Goal: Transaction & Acquisition: Purchase product/service

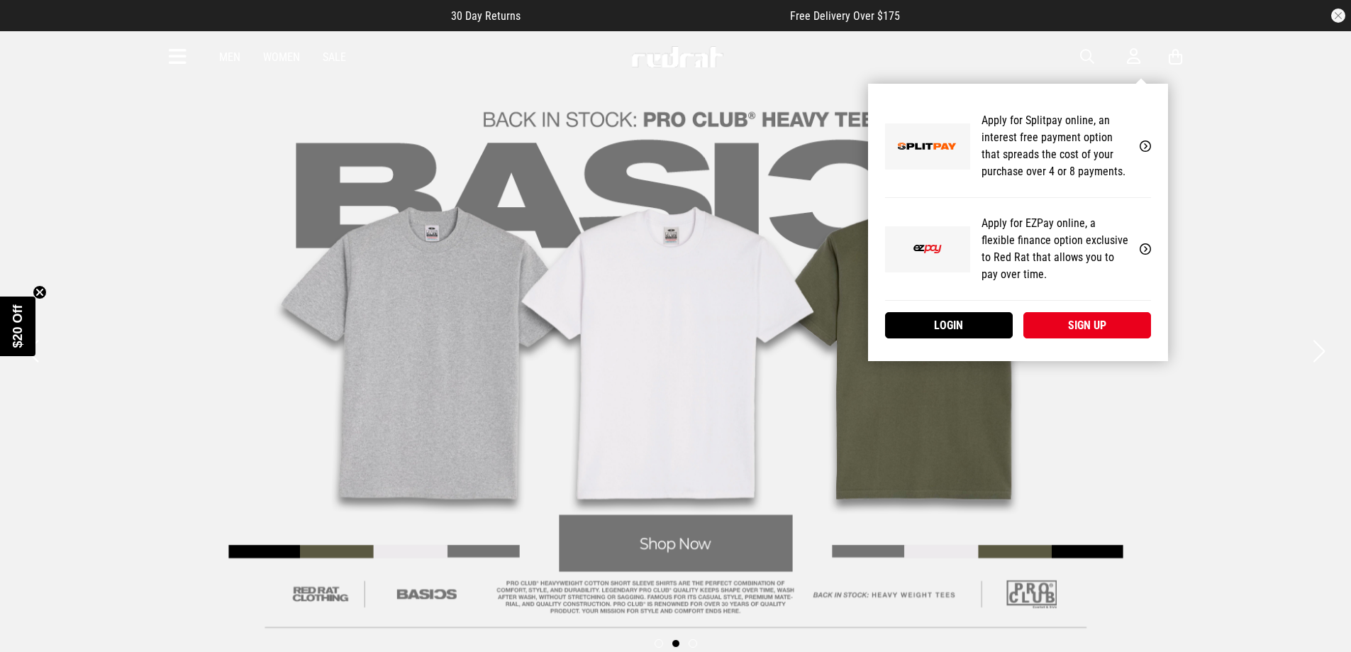
click at [1113, 153] on p "Apply for Splitpay online, an interest free payment option that spreads the cos…" at bounding box center [1055, 146] width 147 height 68
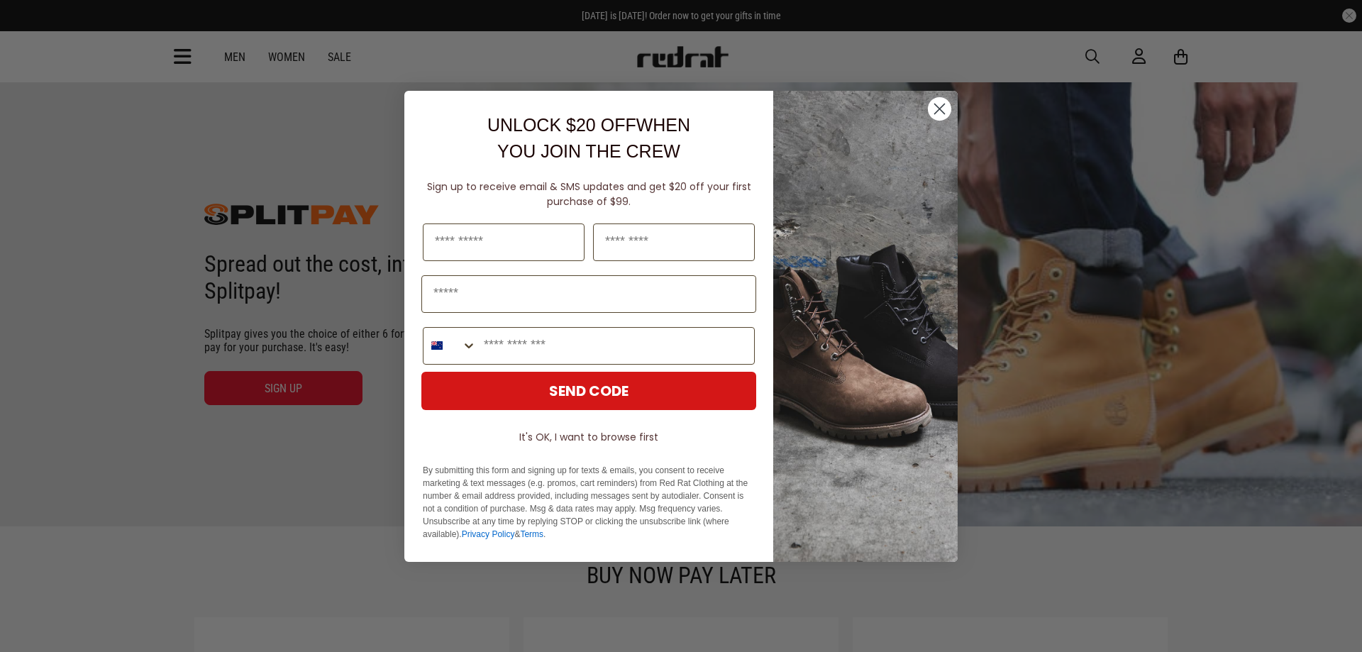
click at [943, 111] on circle "Close dialog" at bounding box center [939, 107] width 23 height 23
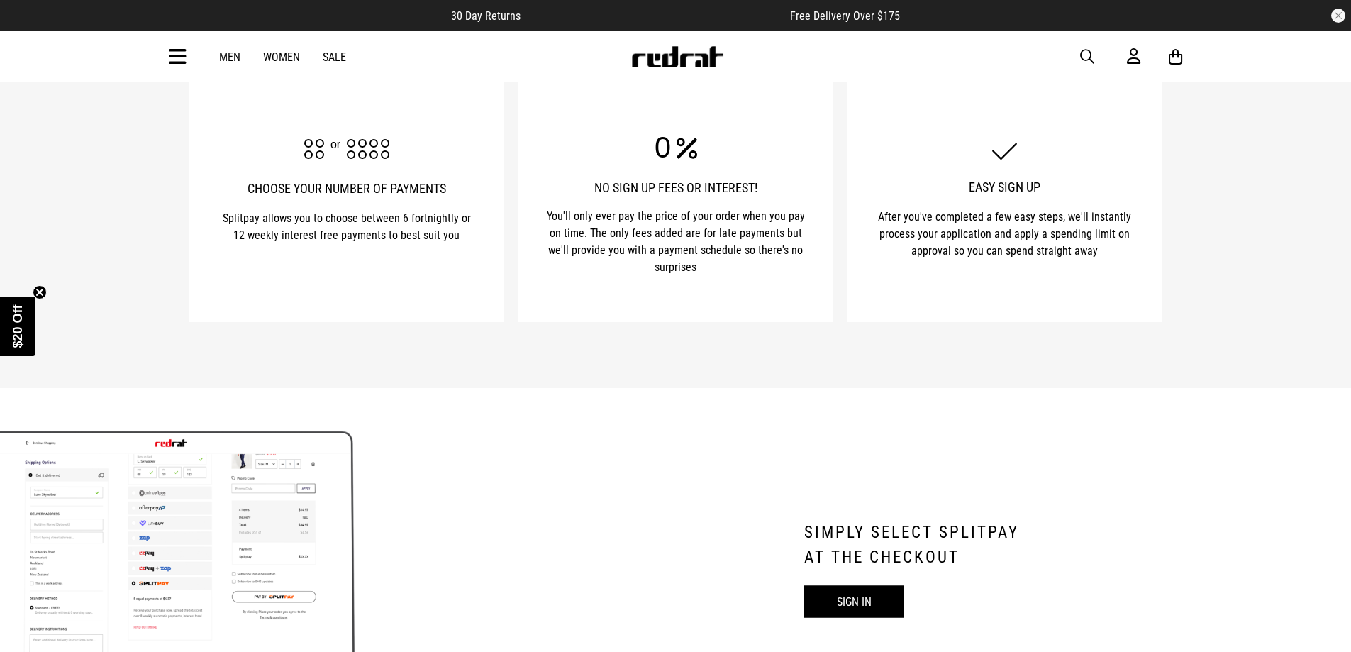
scroll to position [851, 0]
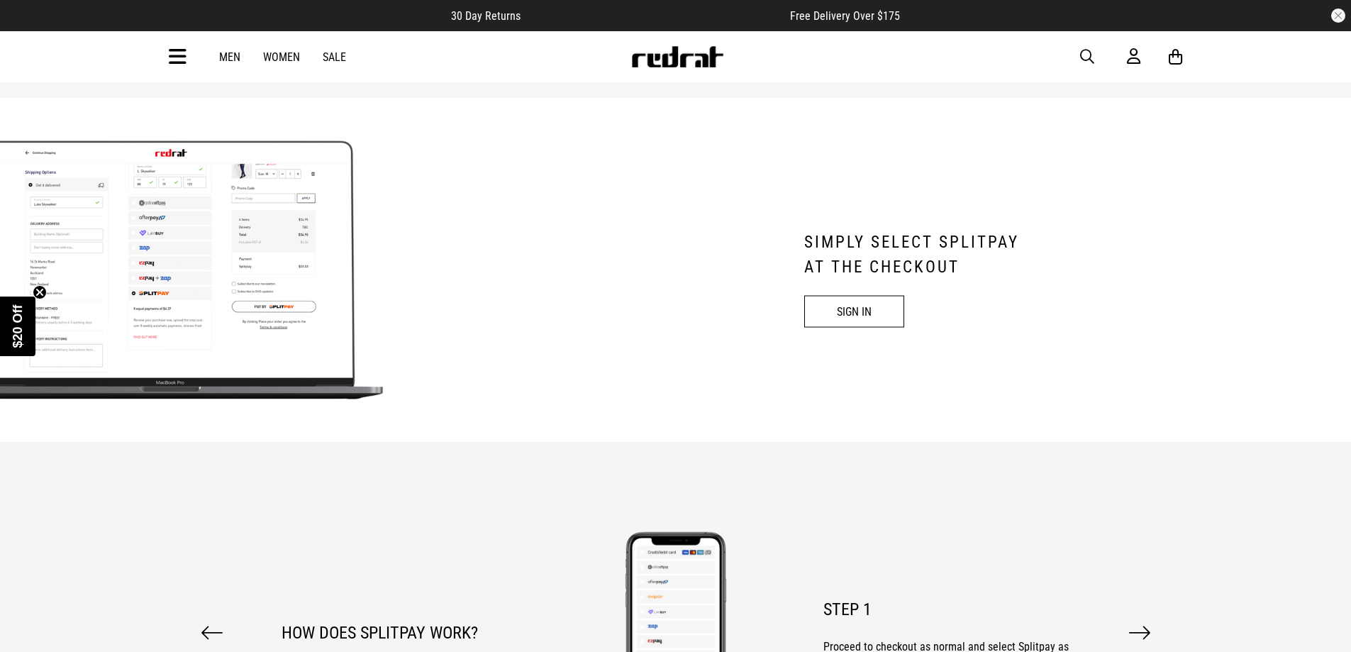
click at [871, 309] on link "SIGN IN" at bounding box center [854, 311] width 100 height 32
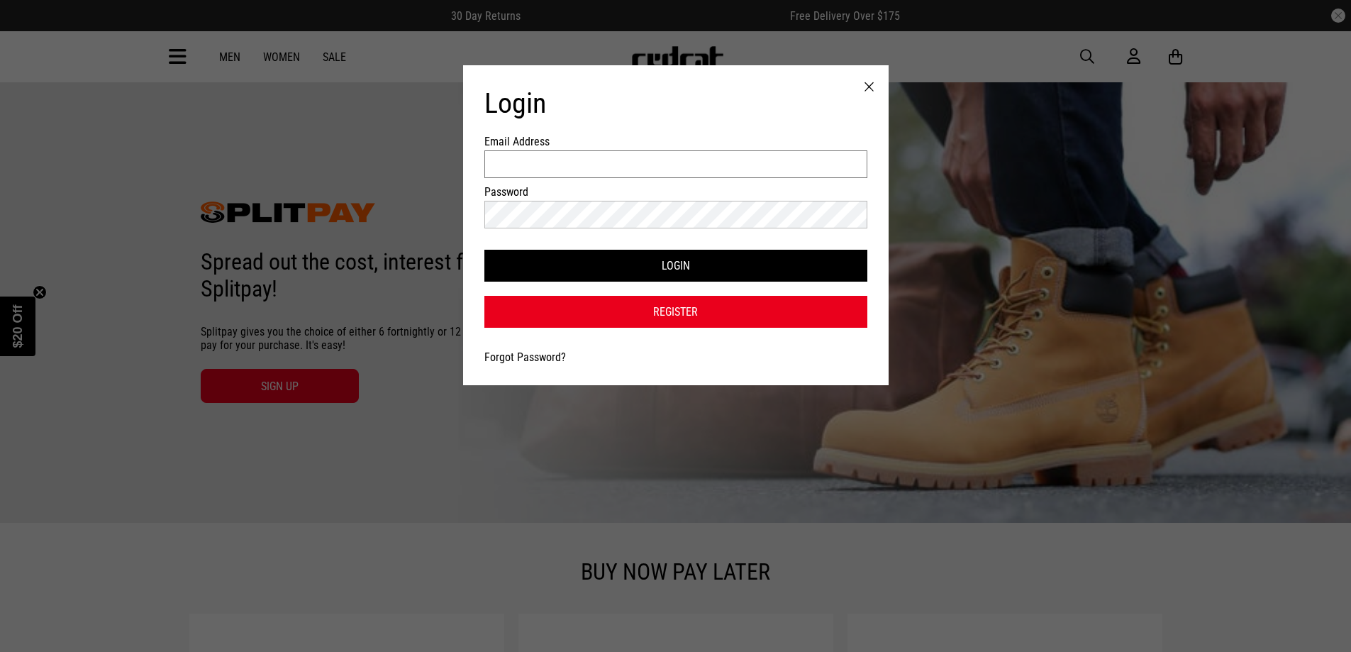
click at [650, 165] on input "Email Address" at bounding box center [675, 164] width 383 height 28
type input "**********"
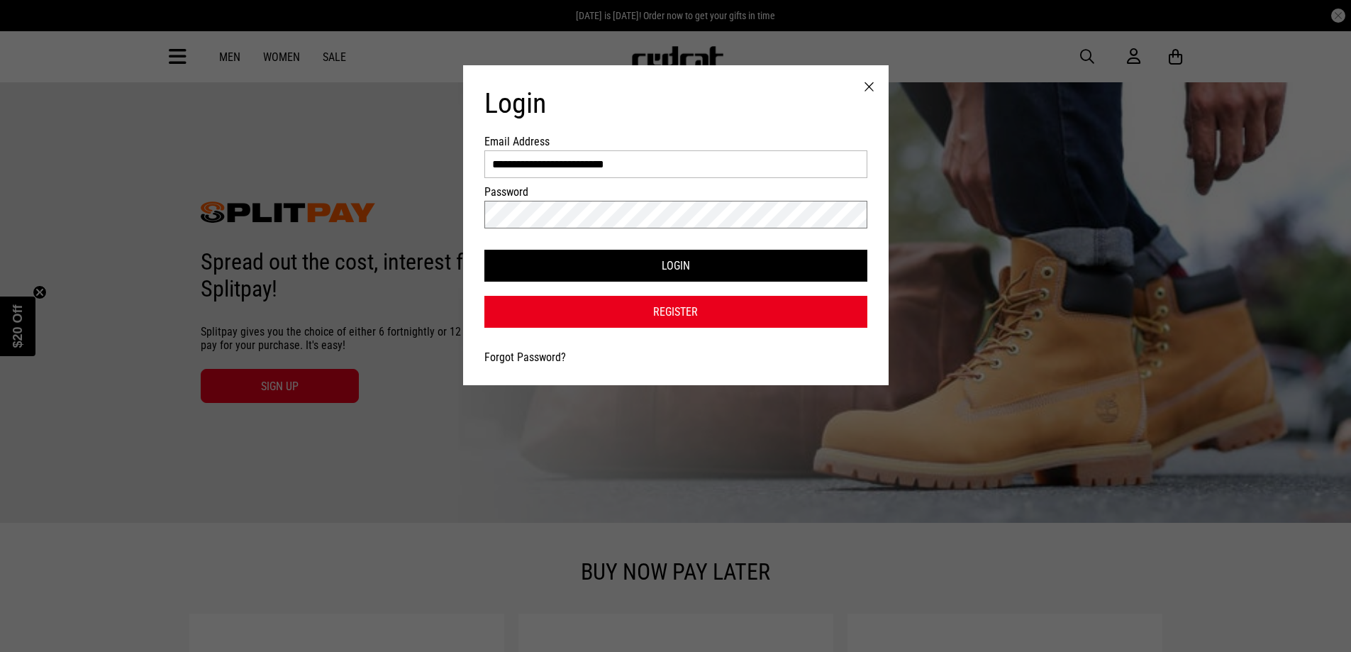
click at [484, 250] on button "Login" at bounding box center [675, 266] width 383 height 32
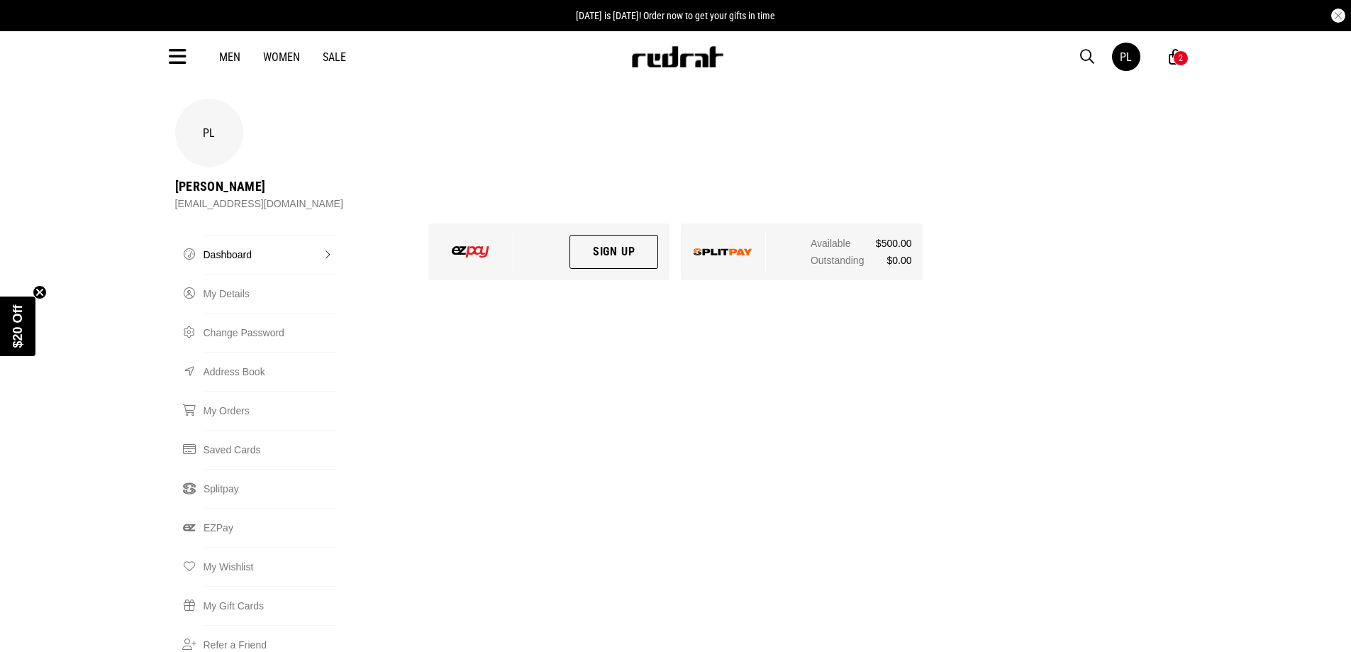
click at [234, 55] on link "Men" at bounding box center [229, 56] width 21 height 13
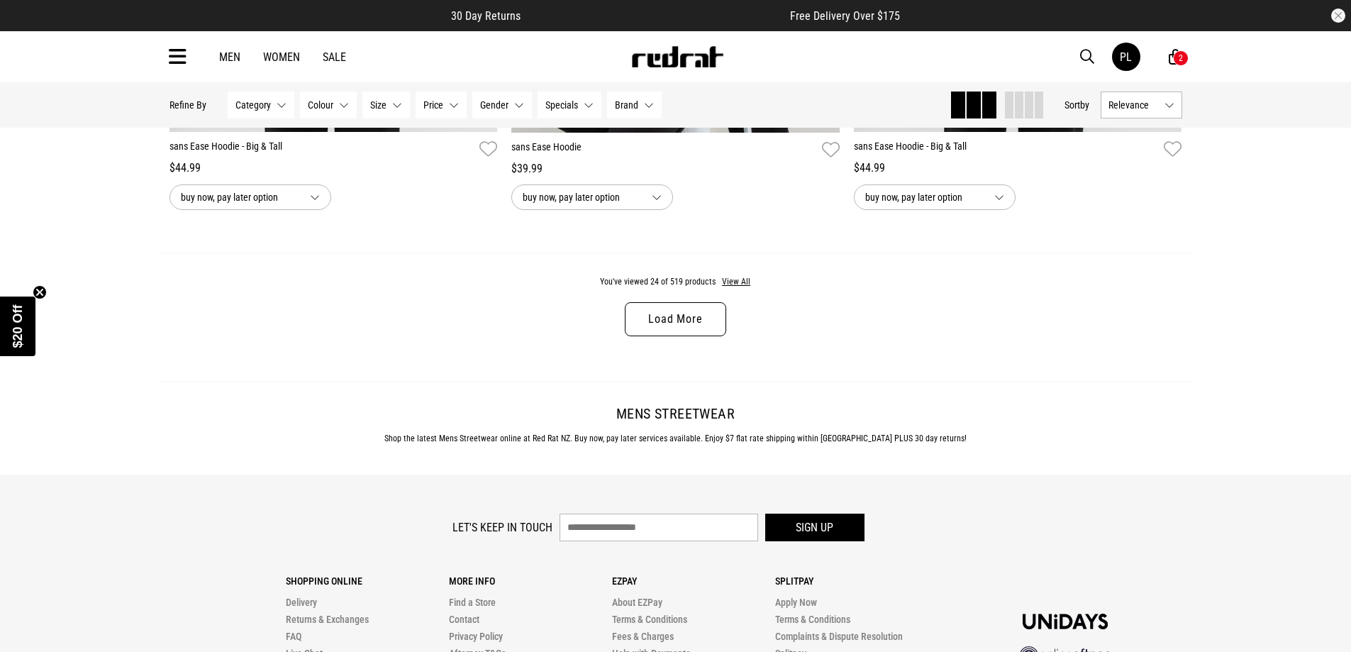
scroll to position [4540, 0]
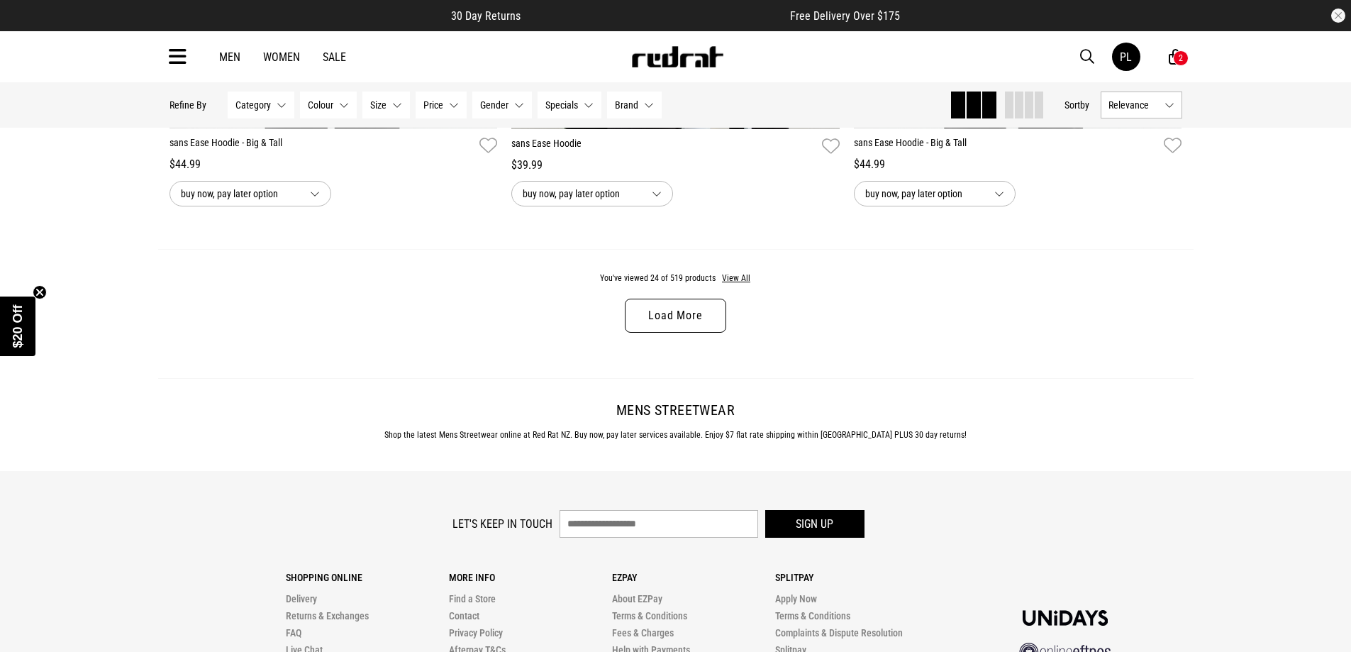
click at [280, 106] on button "Category None selected" at bounding box center [261, 105] width 67 height 27
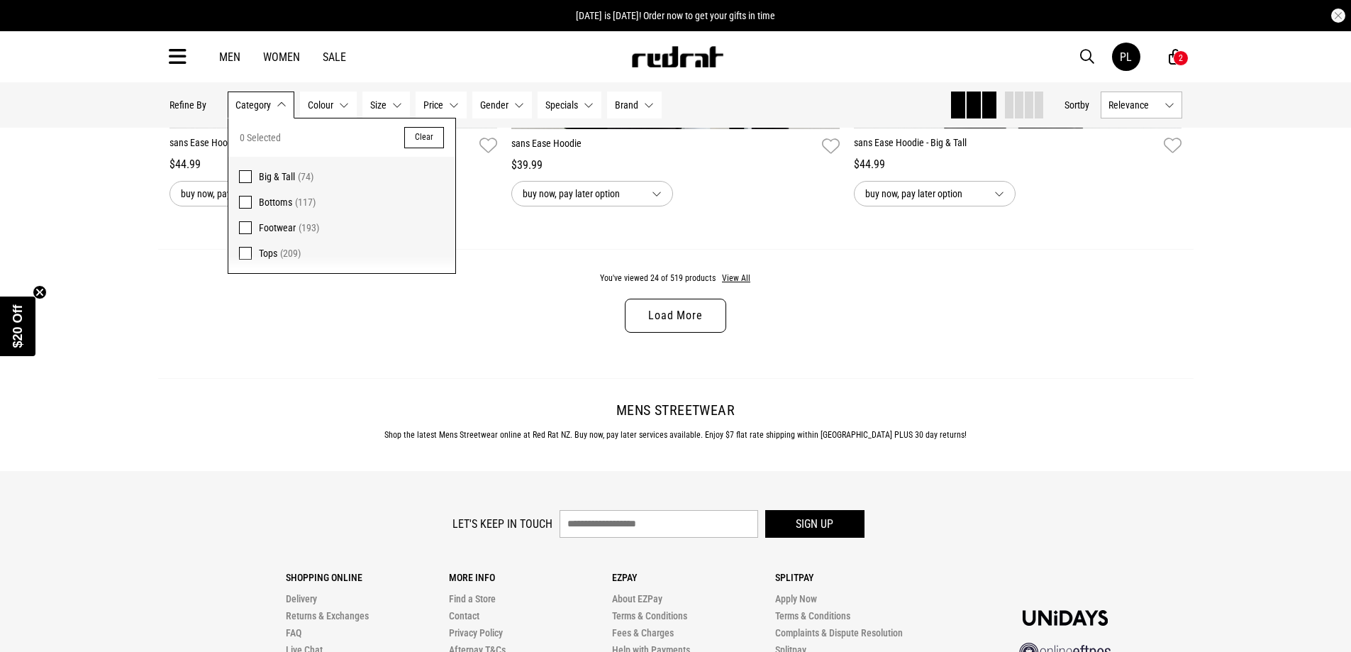
click at [245, 205] on span at bounding box center [245, 202] width 13 height 13
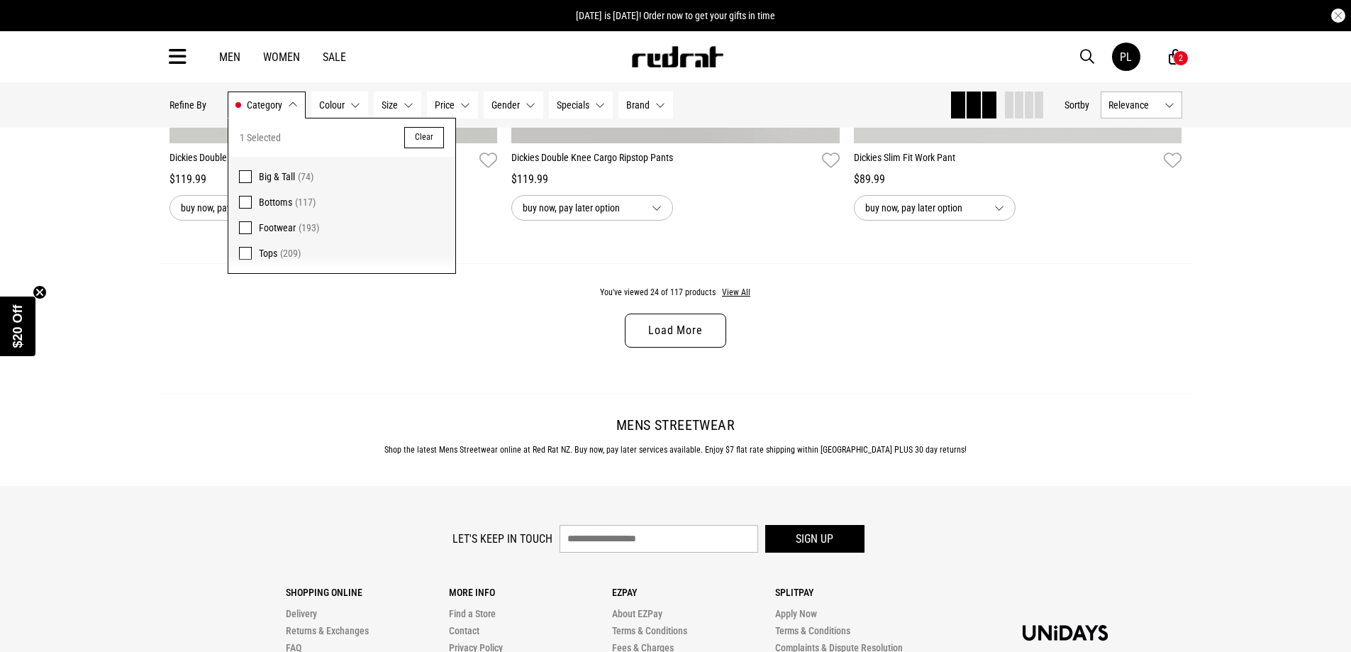
scroll to position [4557, 0]
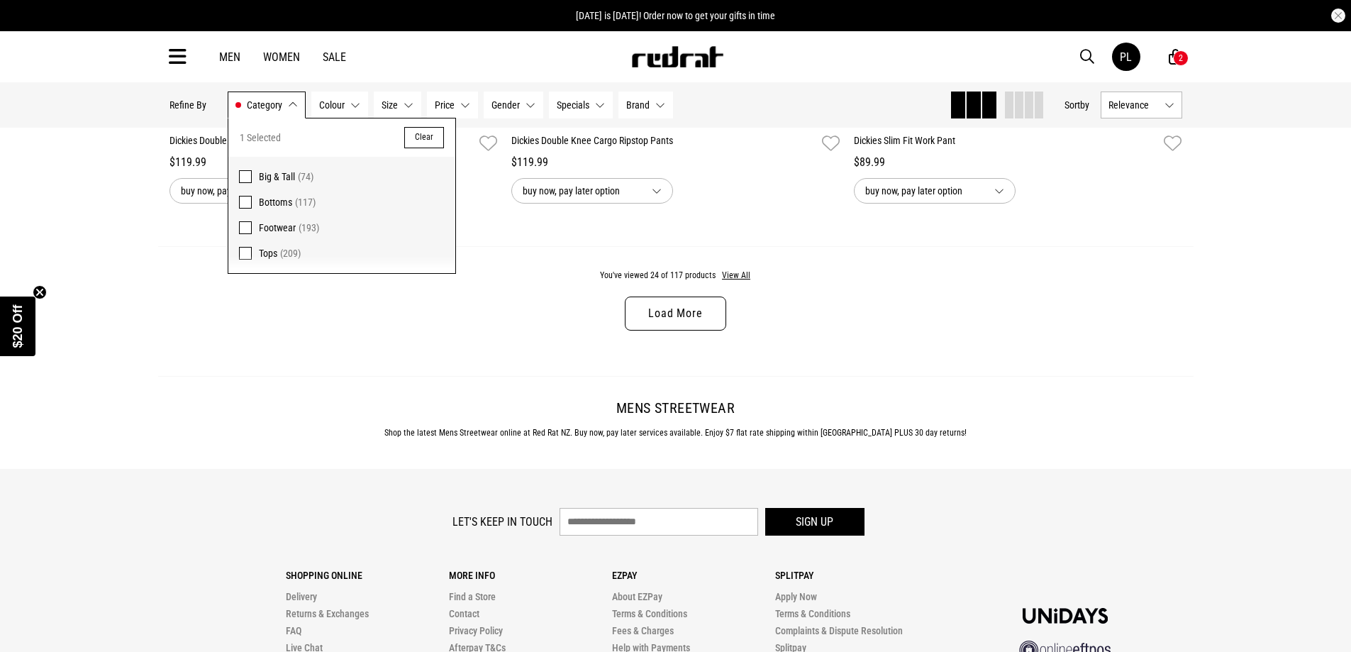
click at [292, 106] on button "Category Bottoms" at bounding box center [267, 105] width 78 height 27
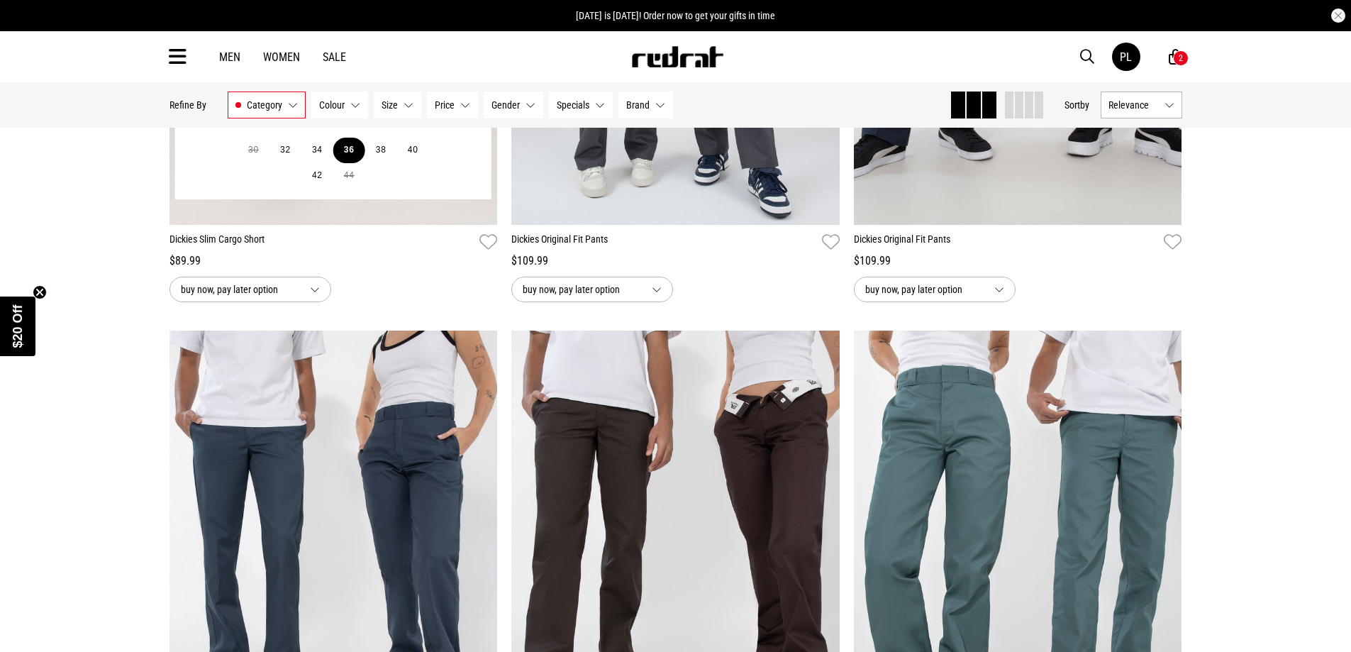
scroll to position [2784, 0]
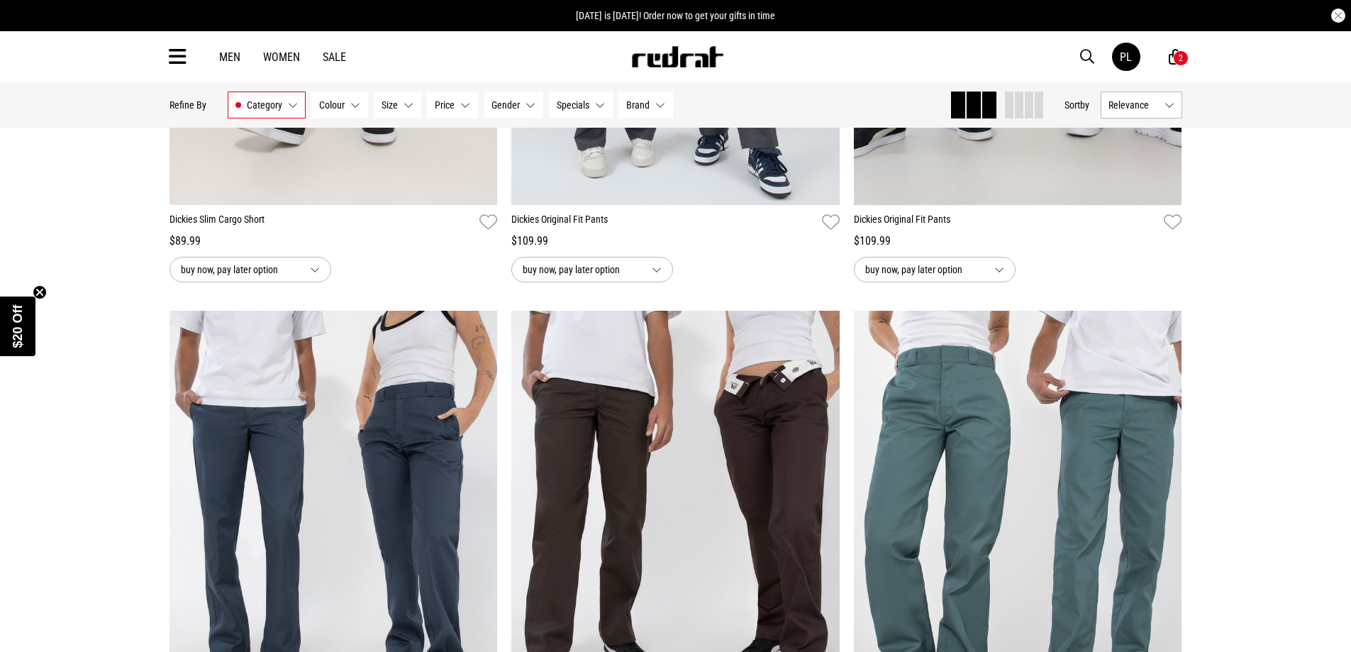
click at [1173, 59] on icon at bounding box center [1175, 57] width 13 height 18
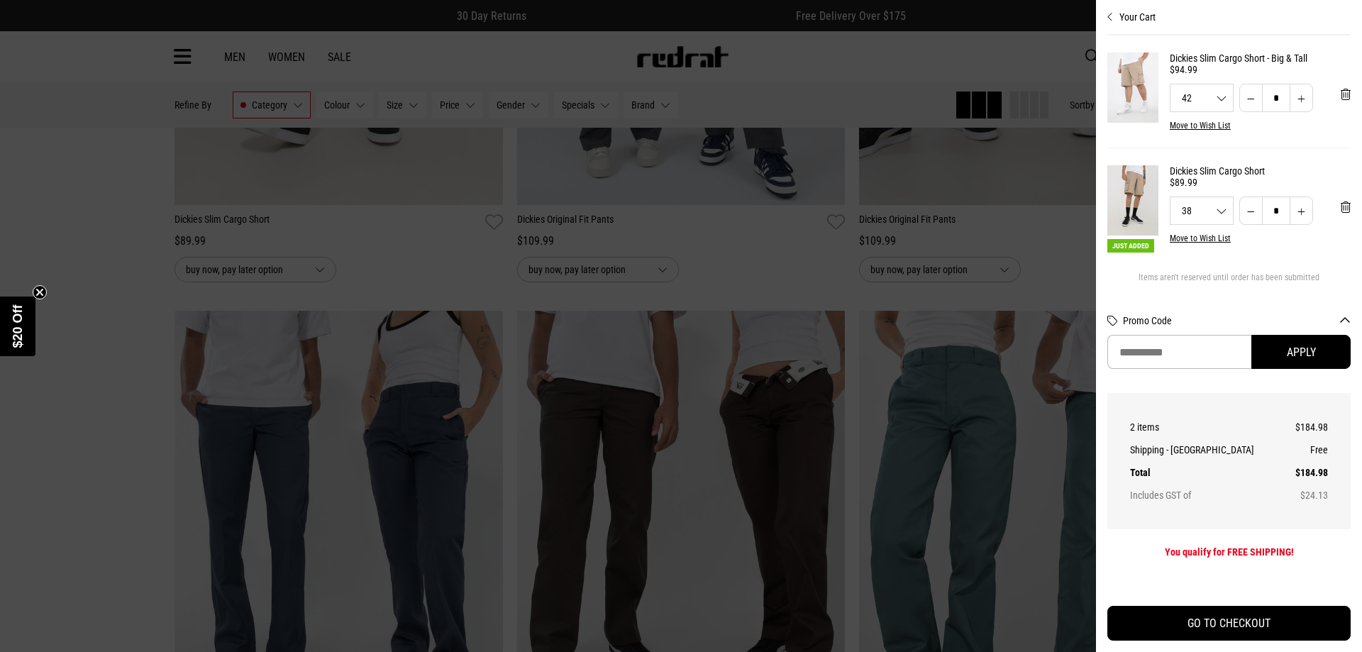
click at [1018, 38] on div at bounding box center [681, 326] width 1362 height 652
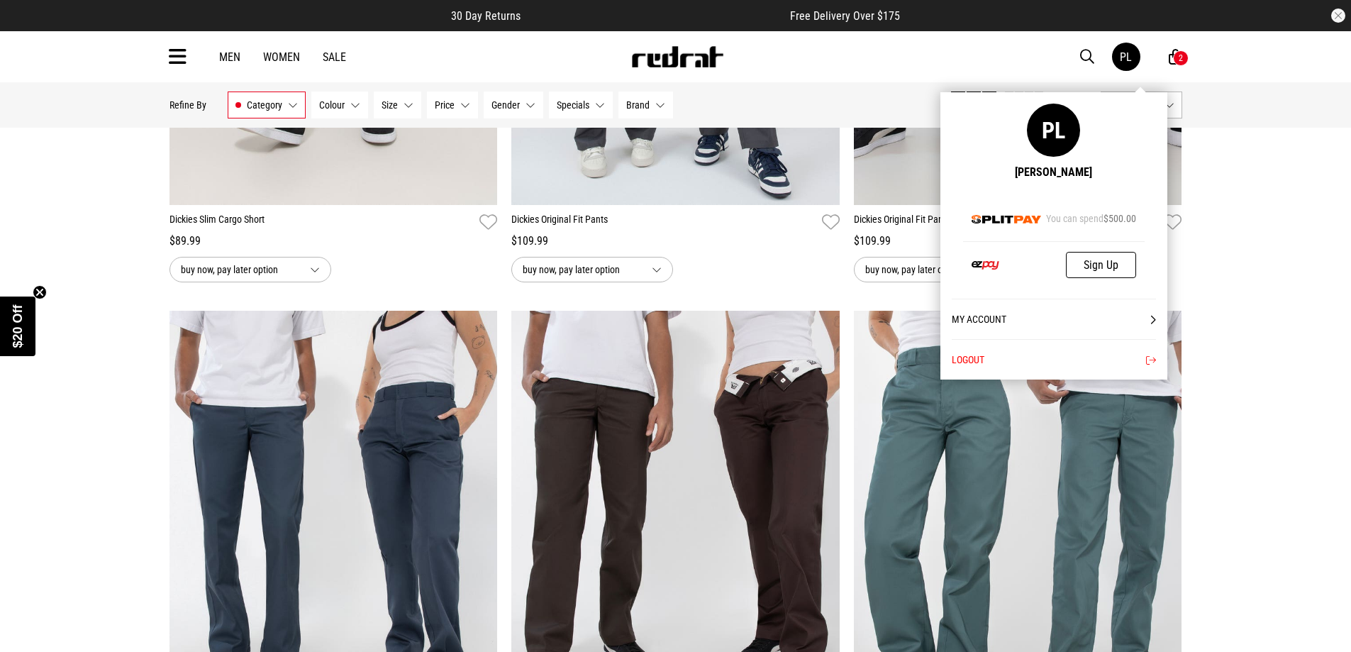
click at [1118, 361] on button "Logout" at bounding box center [1054, 359] width 204 height 40
